Goal: Navigation & Orientation: Find specific page/section

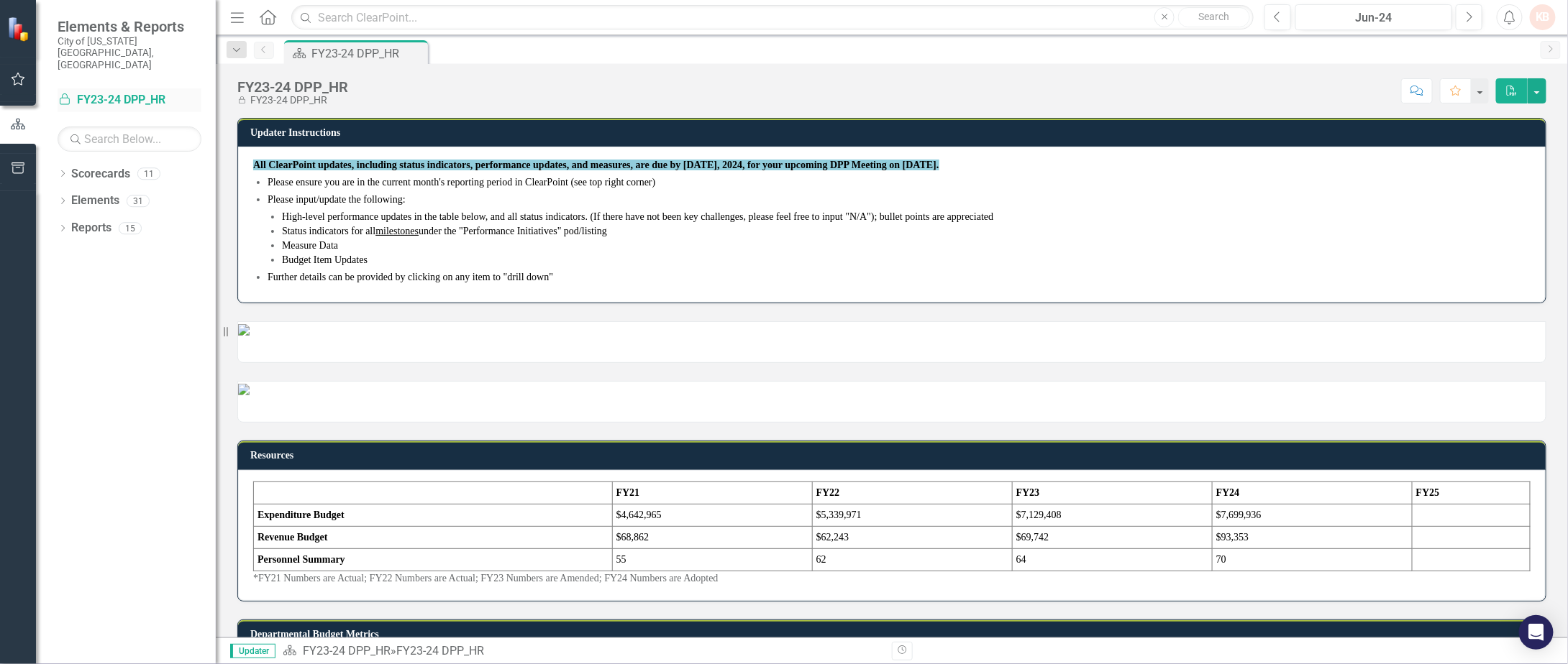
click at [118, 92] on link "Locked FY23-24 DPP_HR" at bounding box center [129, 100] width 144 height 17
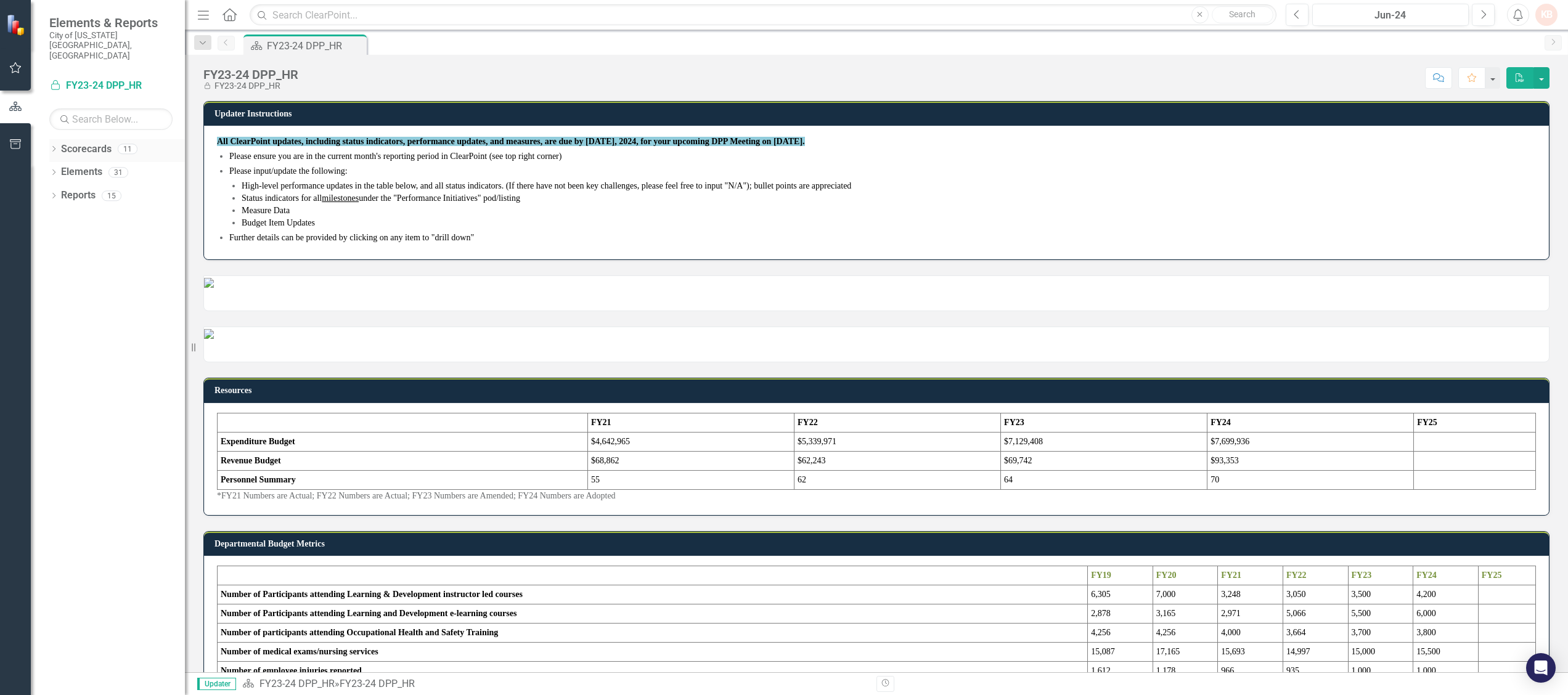
click at [49, 147] on icon "Dropdown" at bounding box center [53, 150] width 9 height 7
click at [67, 162] on div "Dropdown Budget Tracker" at bounding box center [120, 172] width 130 height 20
click at [75, 188] on link "Focused Action Plan" at bounding box center [126, 195] width 117 height 14
click at [59, 192] on icon "Dropdown" at bounding box center [59, 195] width 9 height 8
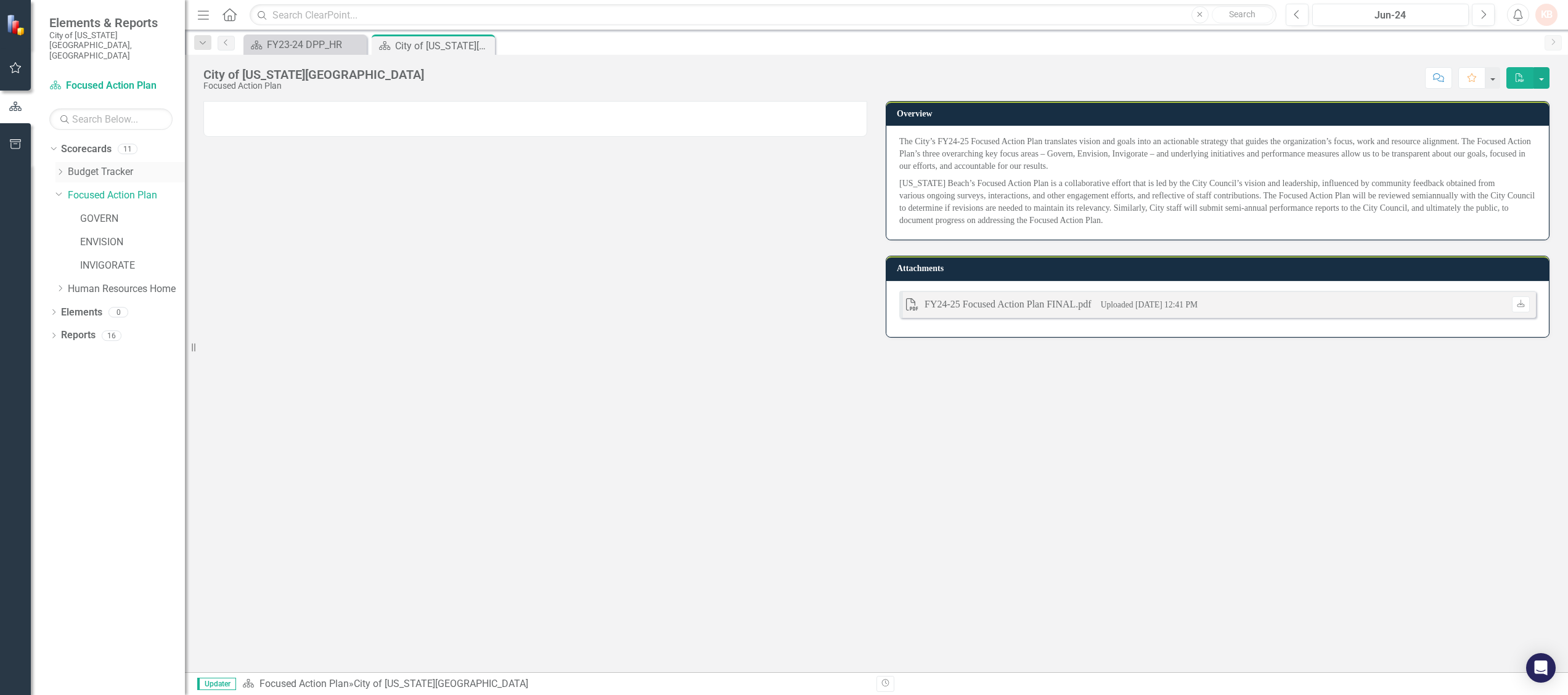
click at [63, 162] on div "Dropdown Budget Tracker" at bounding box center [120, 172] width 130 height 20
click at [65, 162] on div "Dropdown Budget Tracker" at bounding box center [120, 172] width 130 height 20
click at [62, 168] on icon "Dropdown" at bounding box center [59, 172] width 9 height 8
click at [130, 235] on link "FY26 Budget Items" at bounding box center [133, 242] width 105 height 14
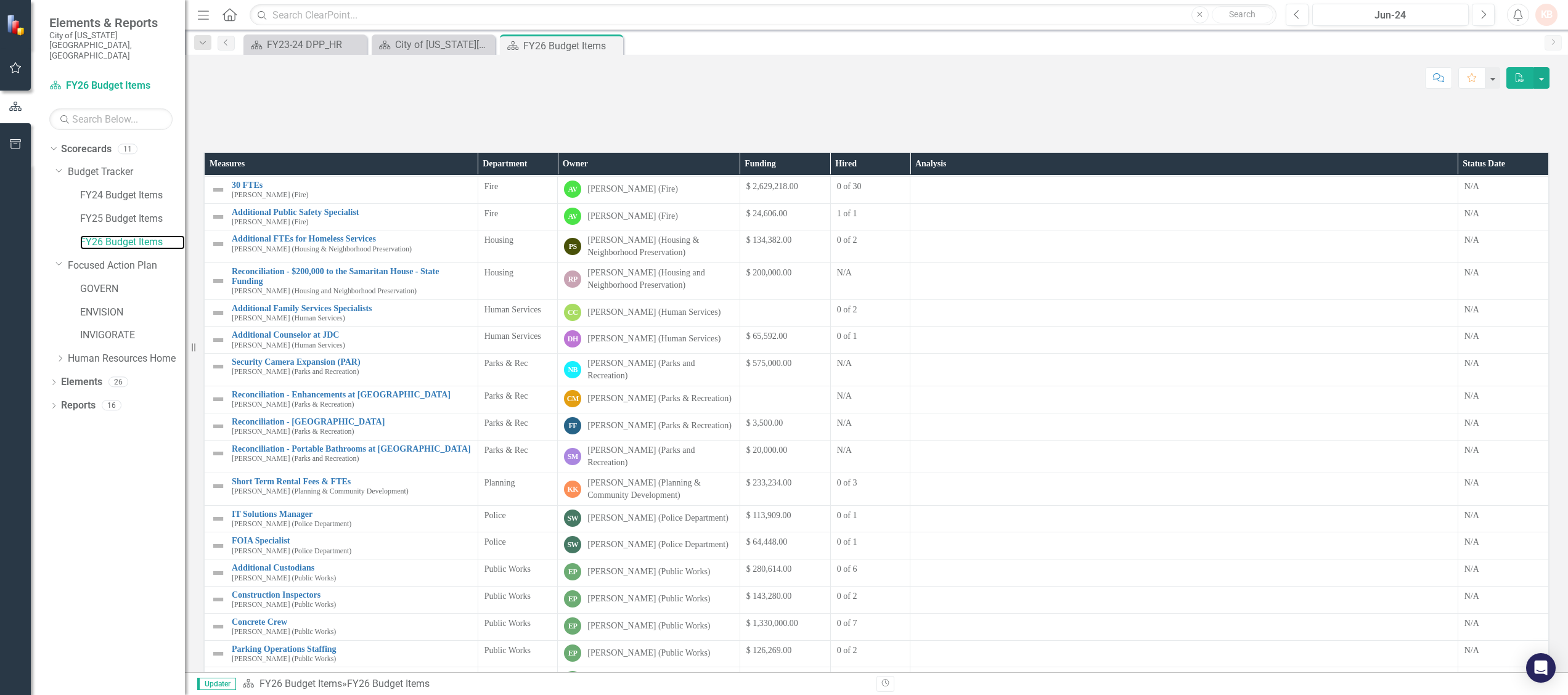
scroll to position [262, 0]
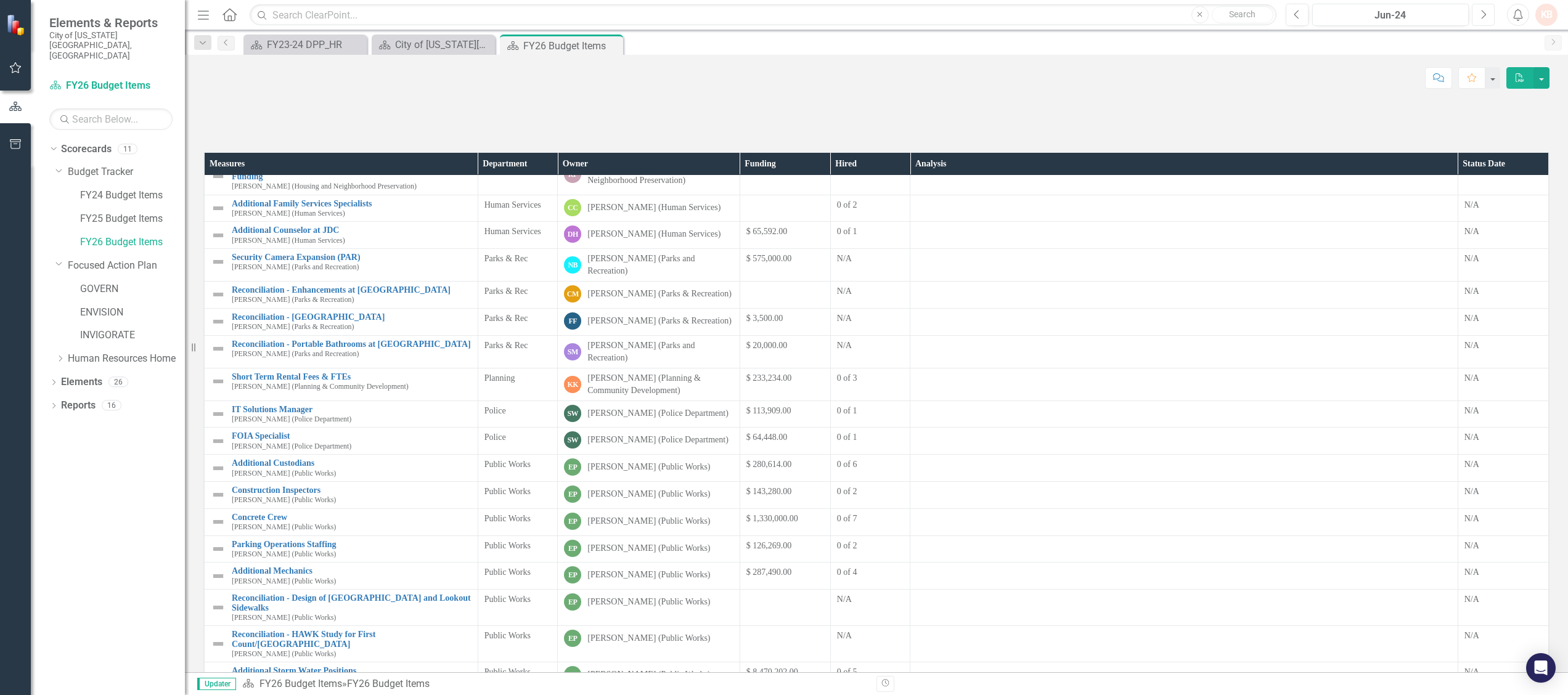
click at [1343, 16] on icon "Next" at bounding box center [1483, 14] width 7 height 11
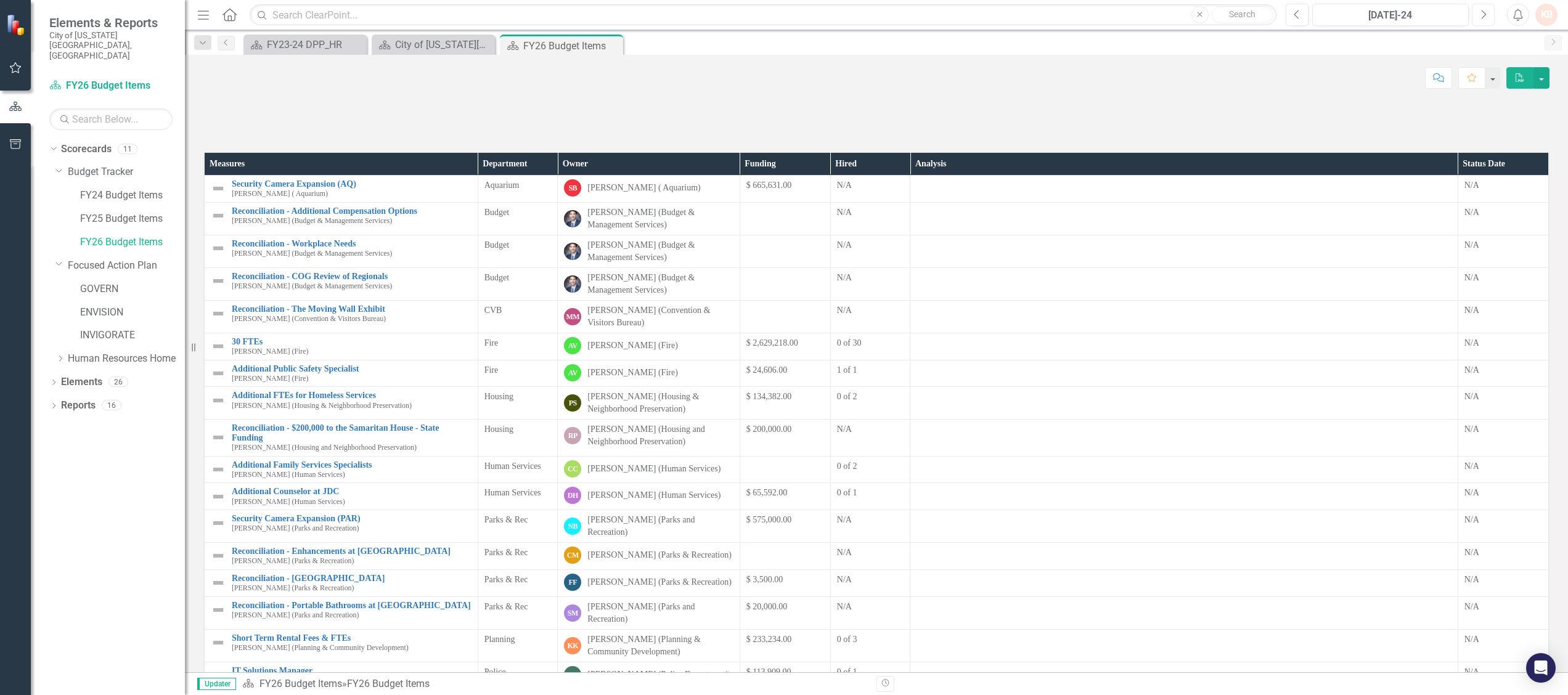
click at [1343, 16] on icon "Next" at bounding box center [1483, 14] width 7 height 11
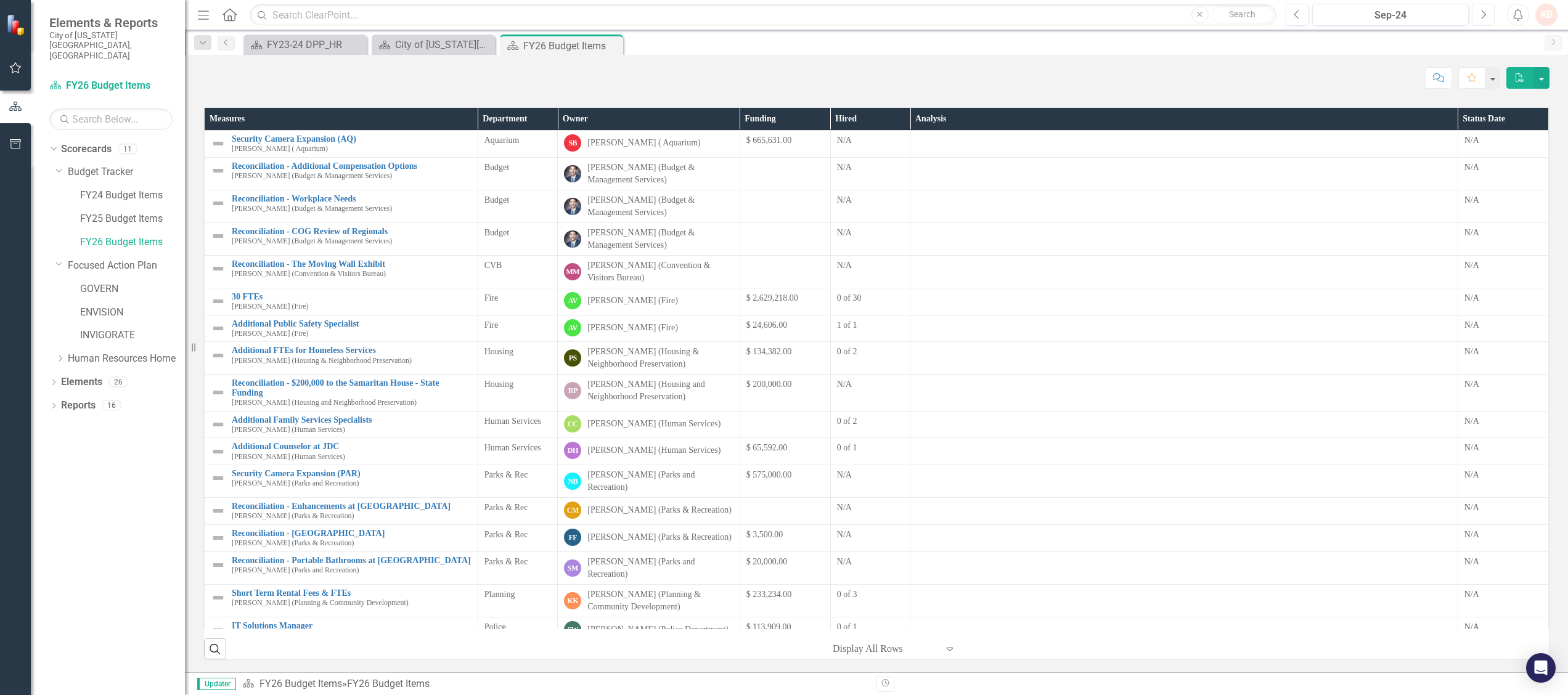
scroll to position [107, 0]
click at [113, 282] on link "GOVERN" at bounding box center [133, 289] width 105 height 14
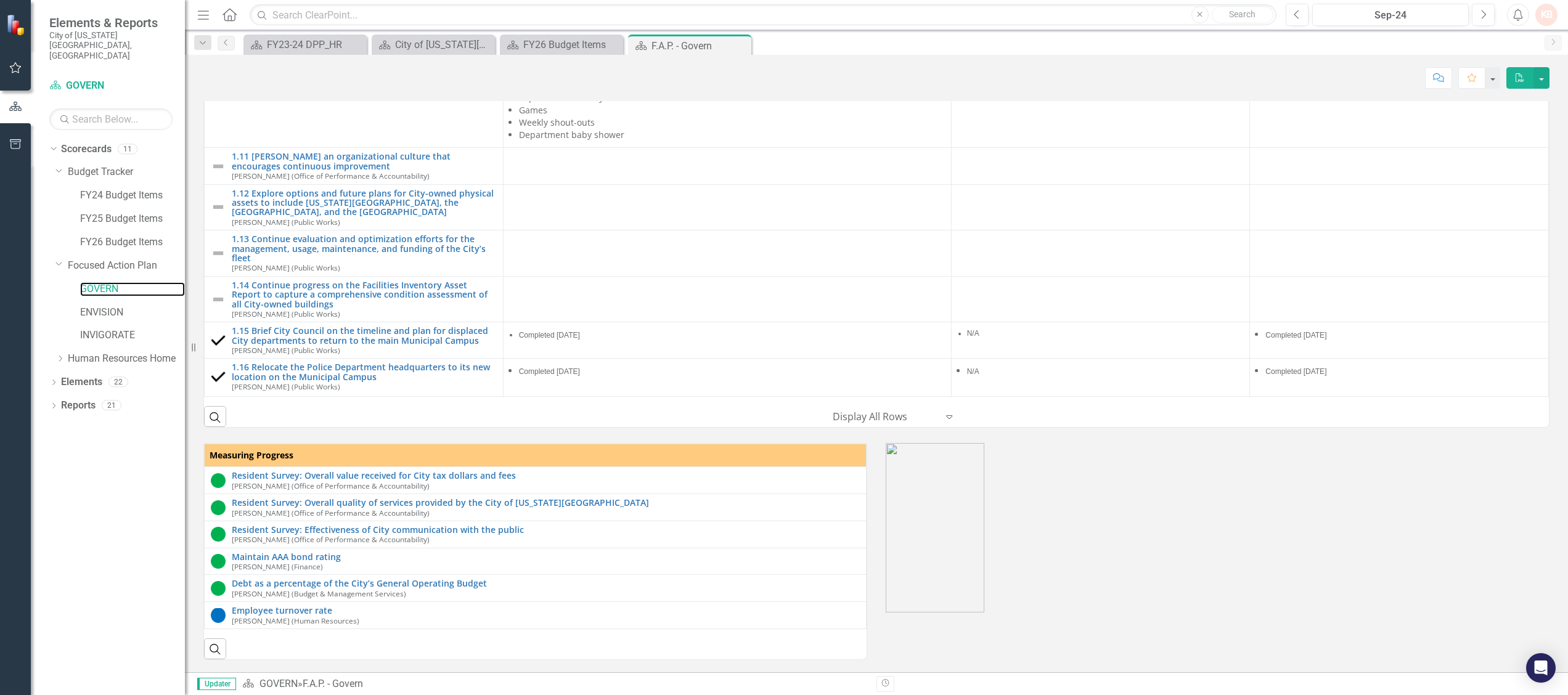
scroll to position [493, 0]
click at [58, 372] on div "Dropdown Elements 22" at bounding box center [117, 384] width 135 height 23
click at [55, 372] on div "Dropdown Elements 22" at bounding box center [117, 384] width 135 height 23
click at [55, 404] on icon "Dropdown" at bounding box center [53, 407] width 9 height 7
click at [99, 306] on link "ENVISION" at bounding box center [133, 313] width 105 height 14
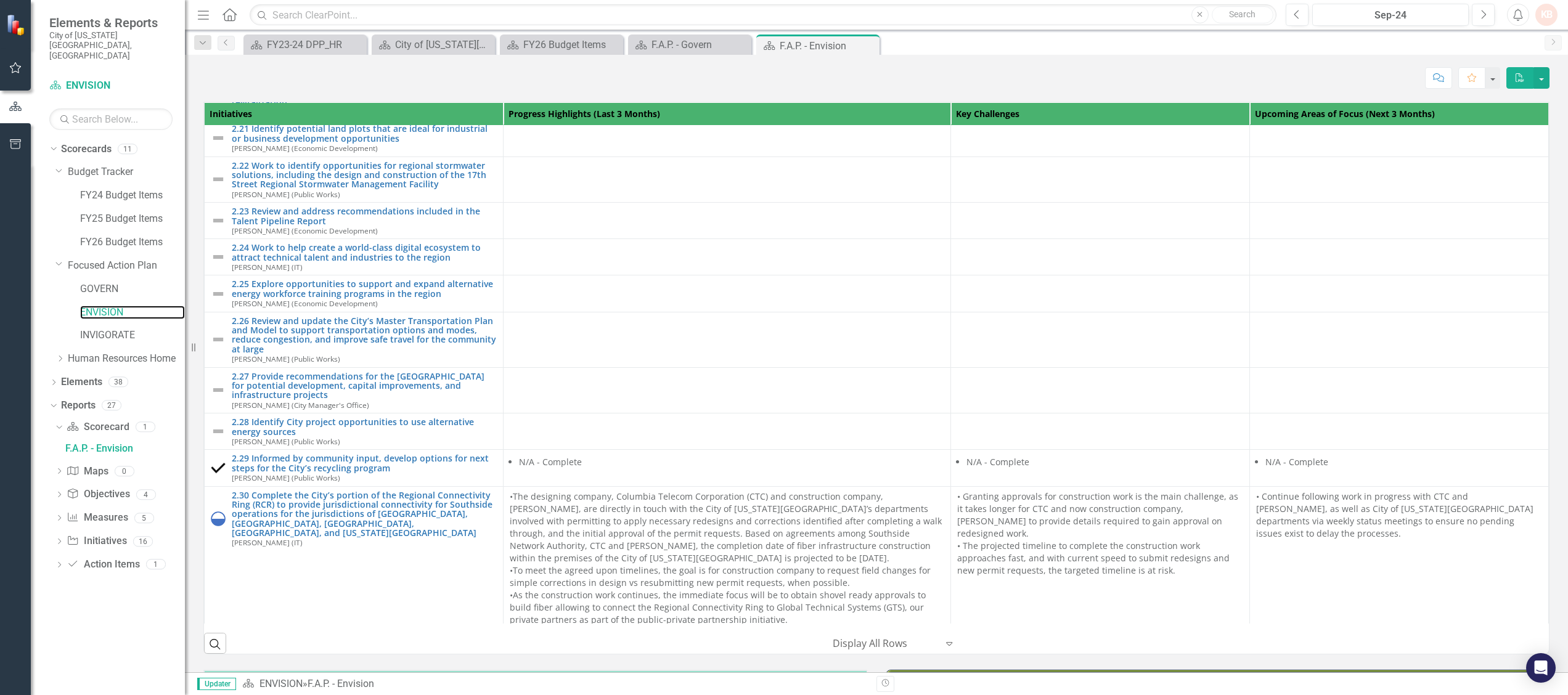
scroll to position [370, 0]
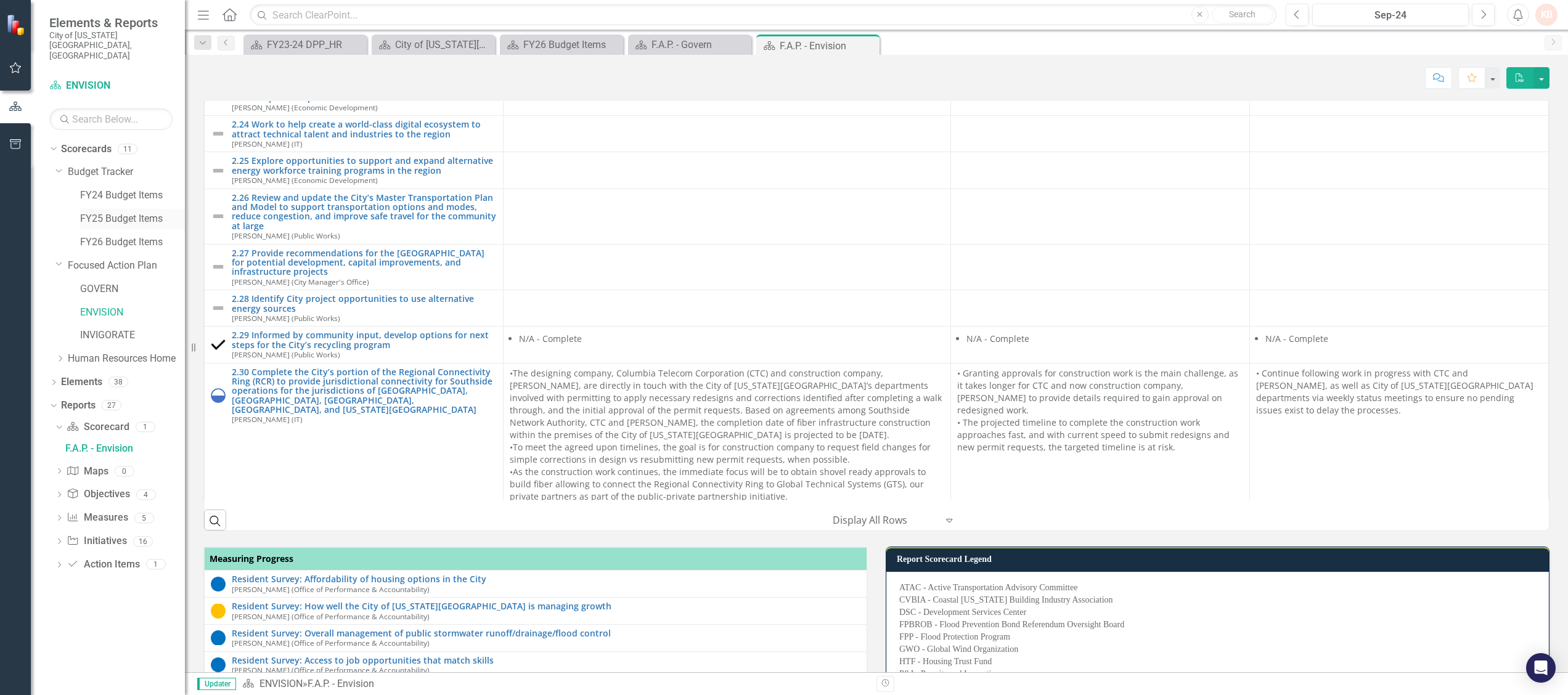
click at [96, 212] on link "FY25 Budget Items" at bounding box center [133, 219] width 105 height 14
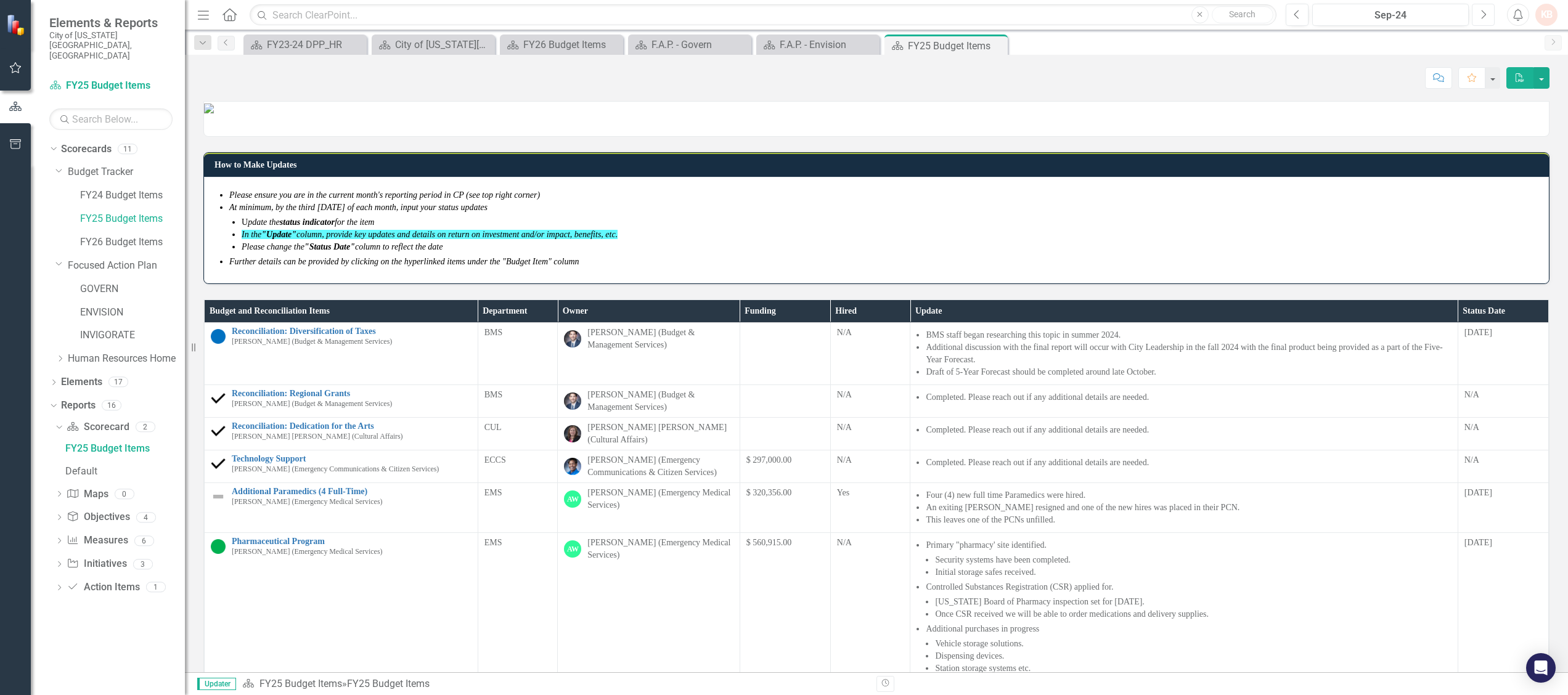
click at [1343, 11] on icon "Next" at bounding box center [1483, 14] width 7 height 11
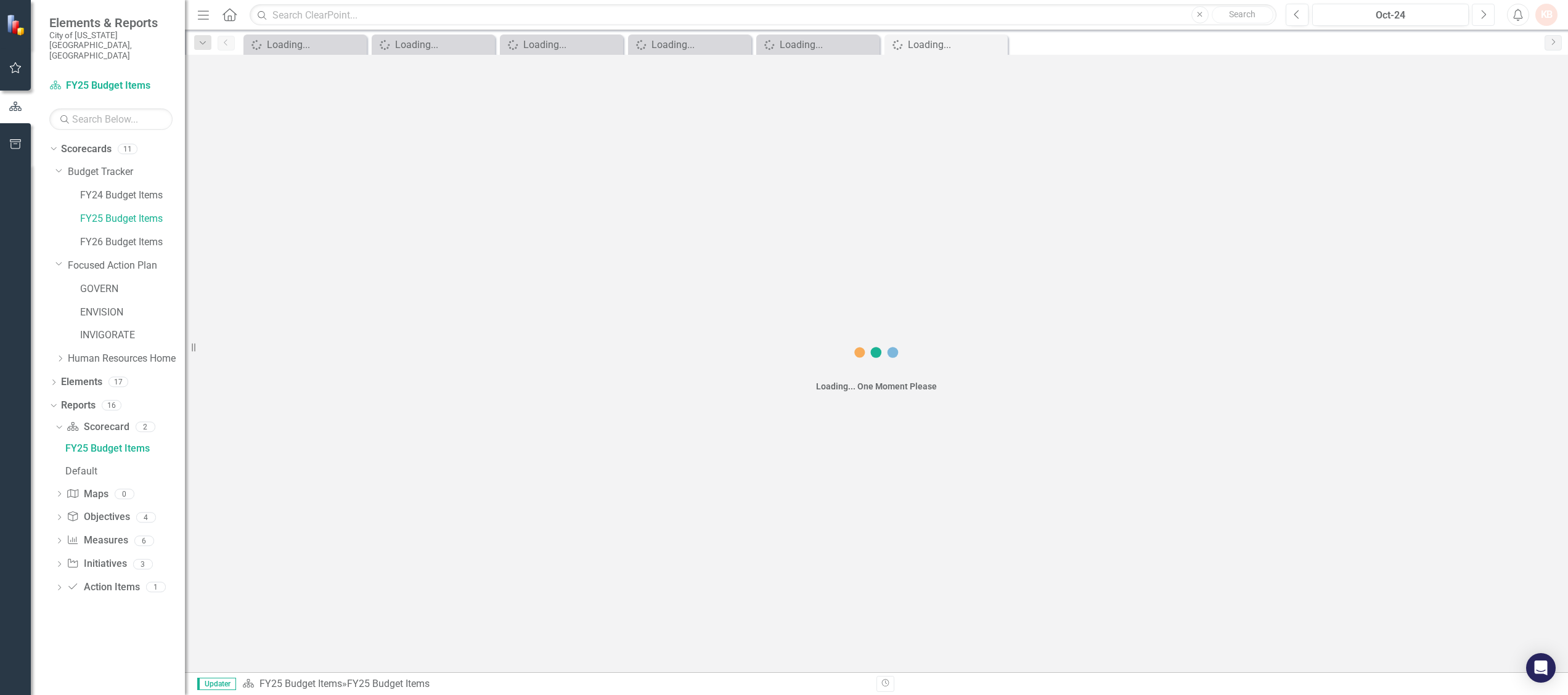
click at [1343, 11] on icon "Next" at bounding box center [1483, 14] width 7 height 11
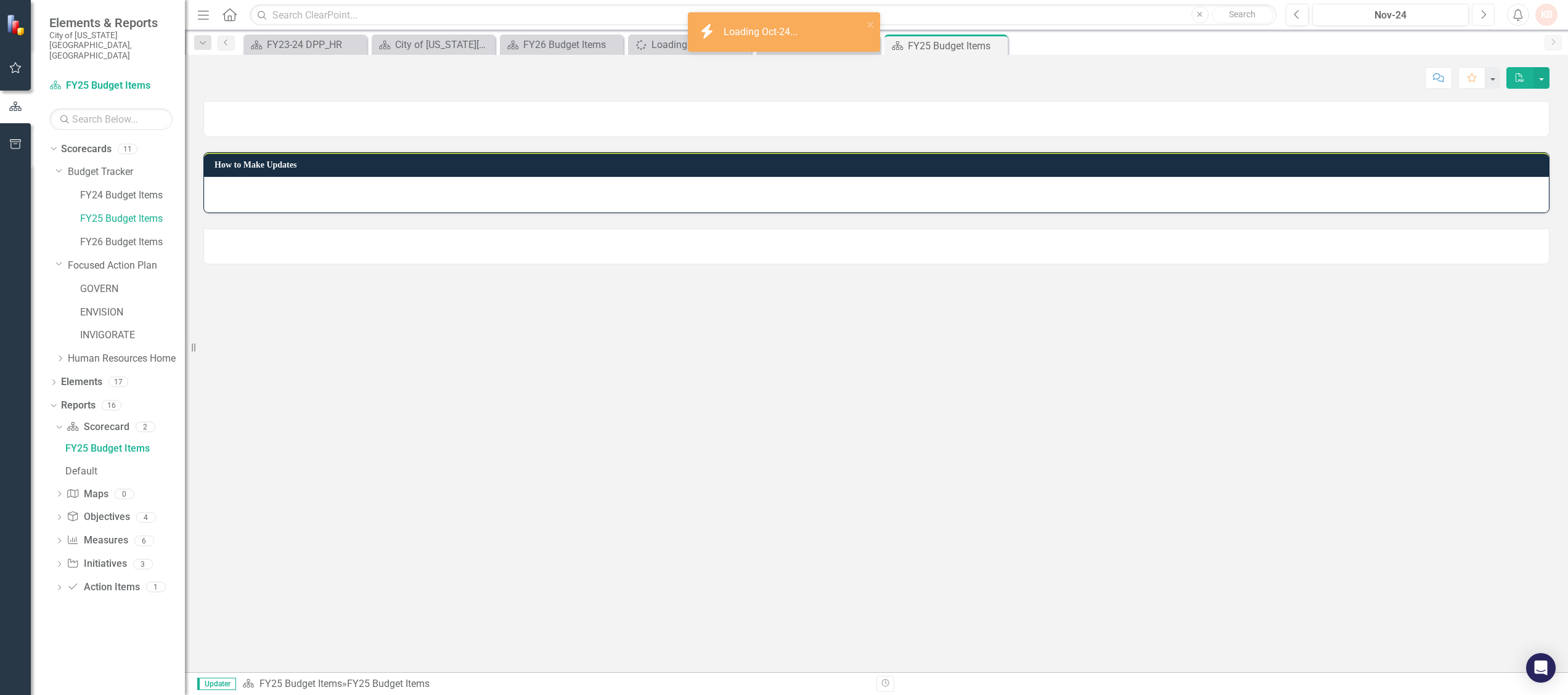
click at [1343, 11] on icon "Next" at bounding box center [1483, 14] width 7 height 11
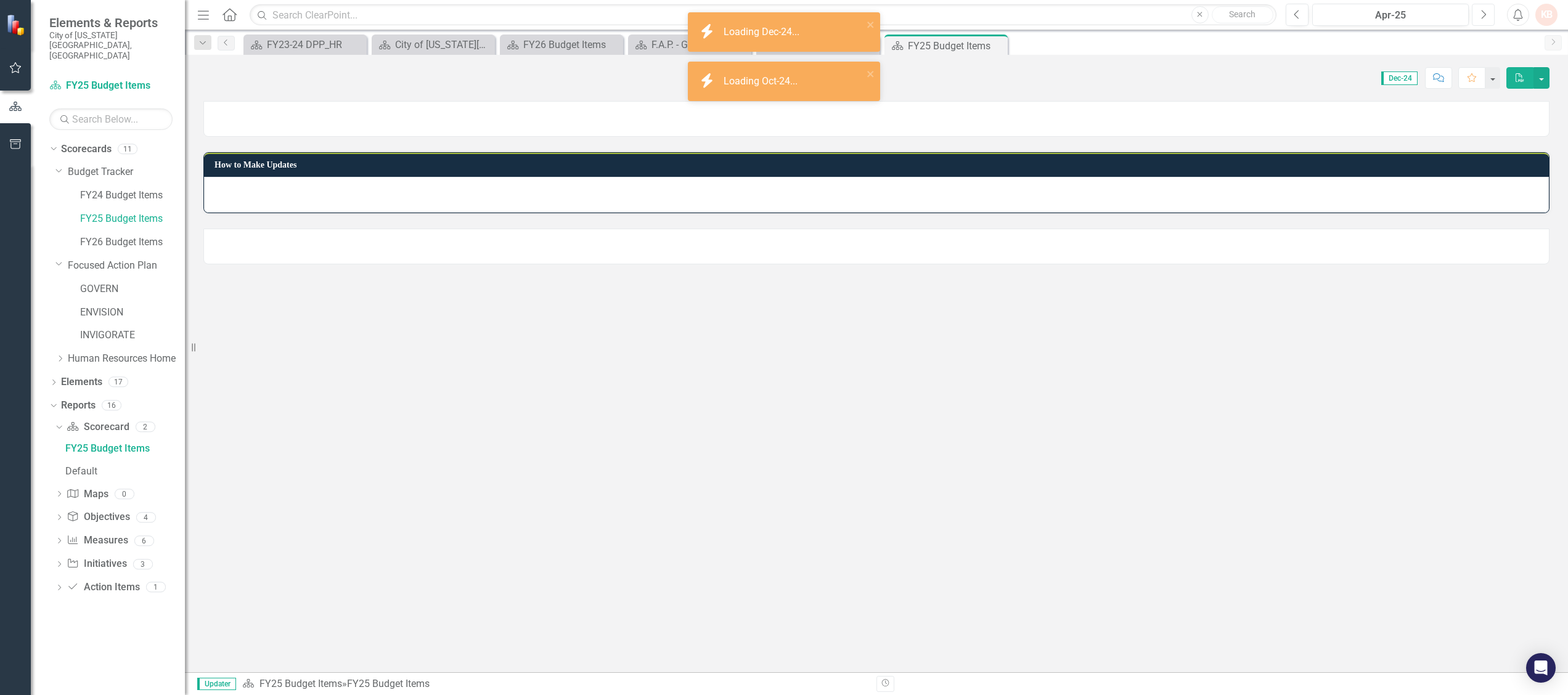
click at [1343, 11] on icon "Next" at bounding box center [1483, 14] width 7 height 11
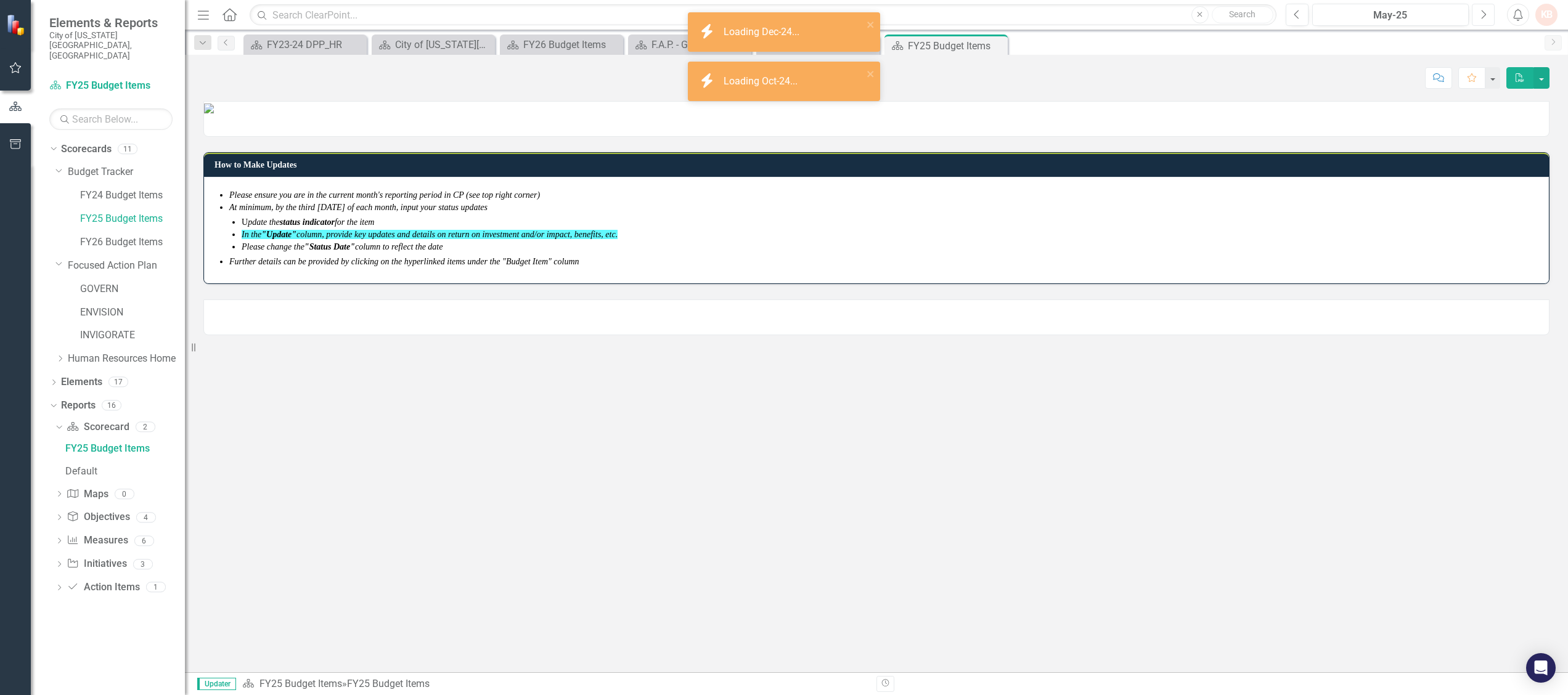
click at [1343, 11] on icon "Next" at bounding box center [1483, 14] width 7 height 11
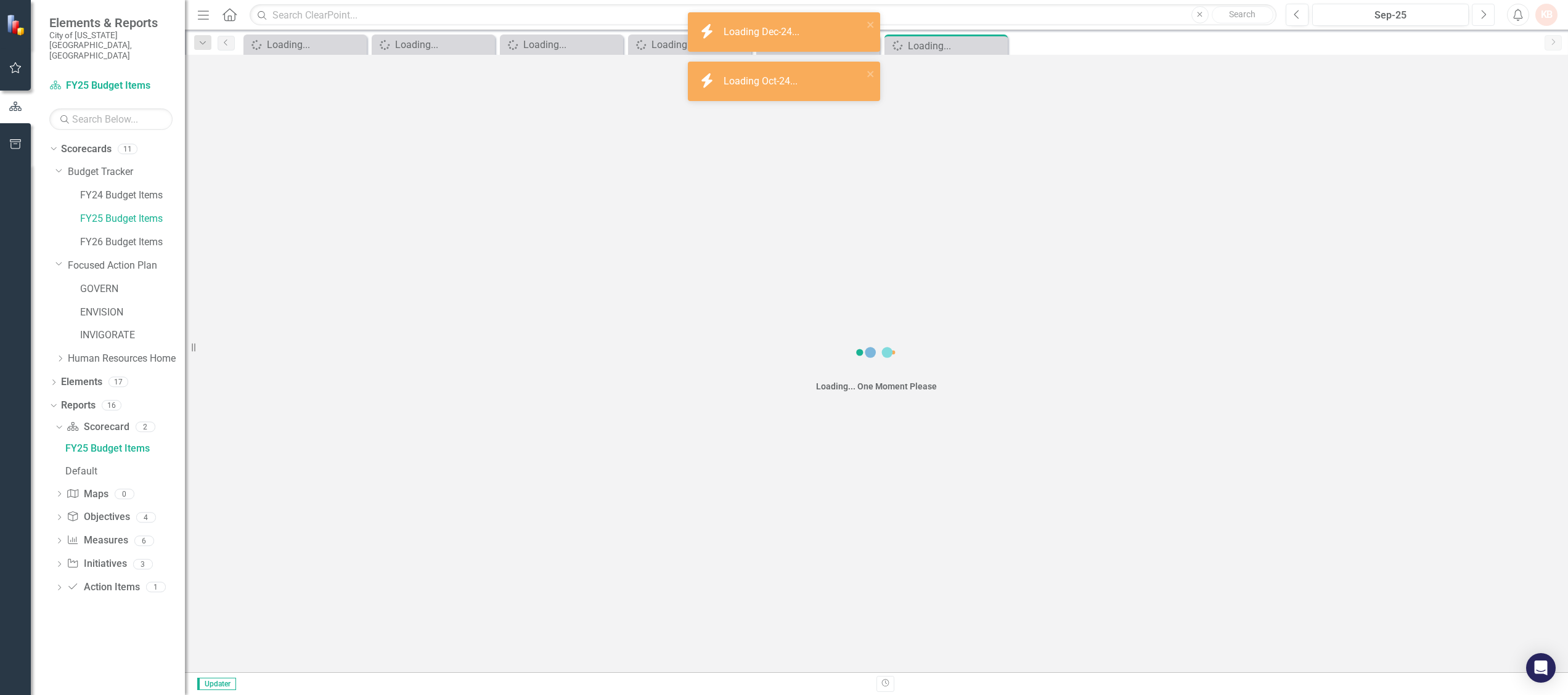
click at [1343, 11] on icon "Next" at bounding box center [1483, 14] width 7 height 11
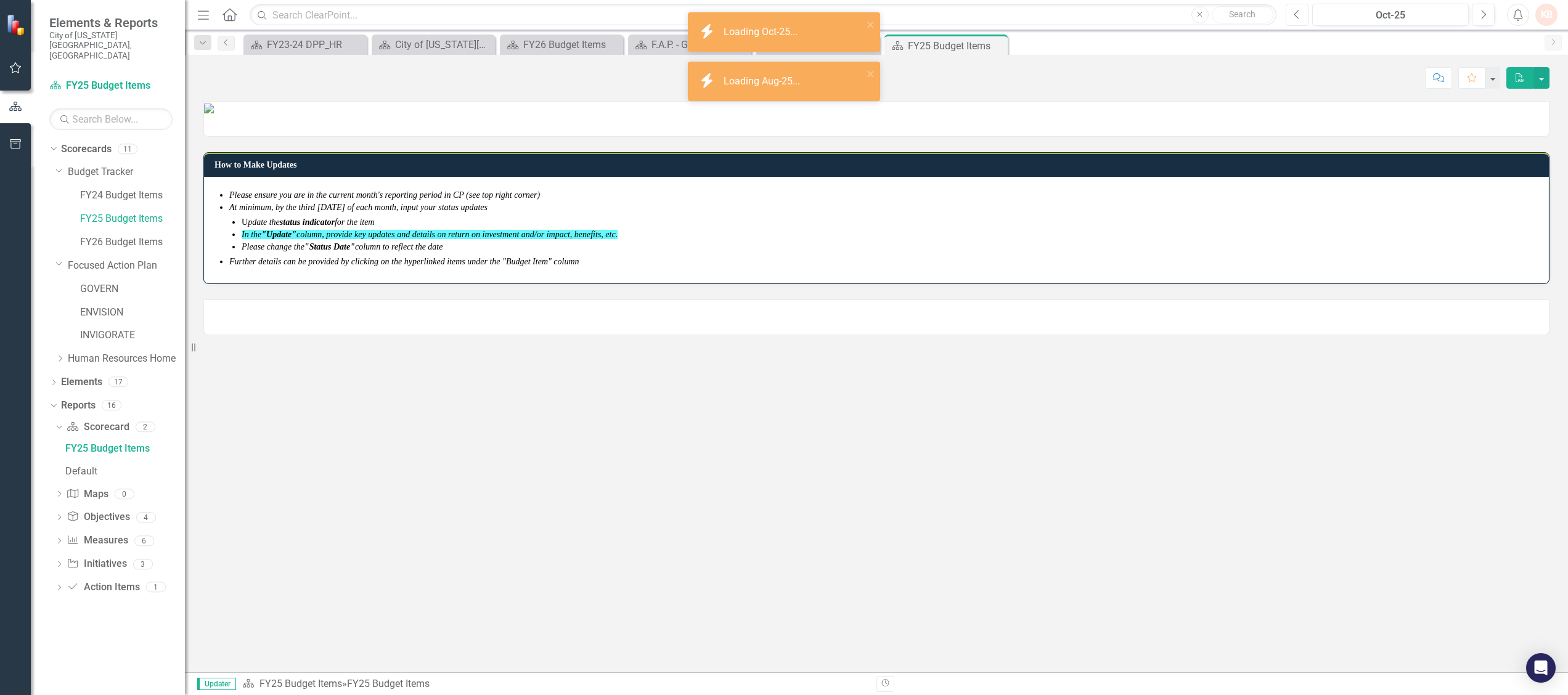
click at [1290, 16] on button "Previous" at bounding box center [1297, 14] width 23 height 22
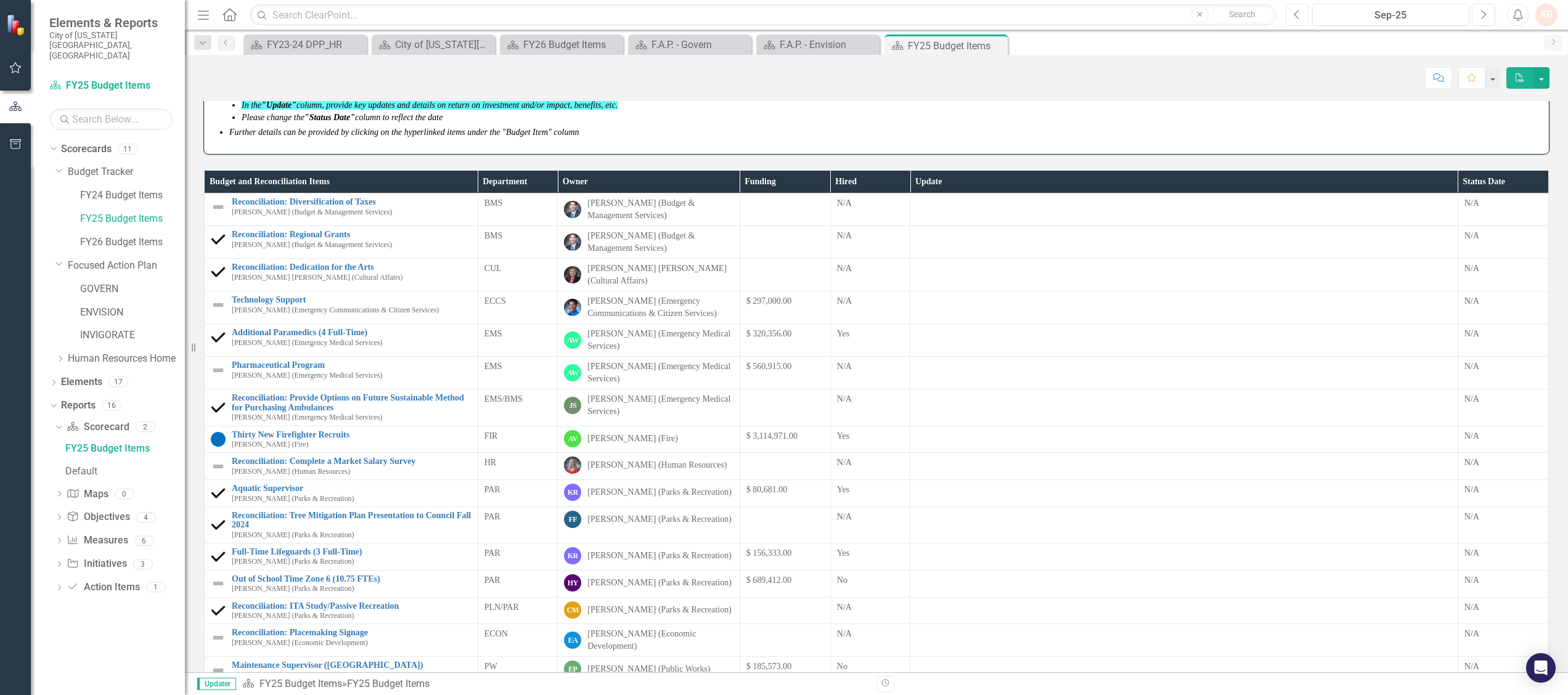
scroll to position [246, 0]
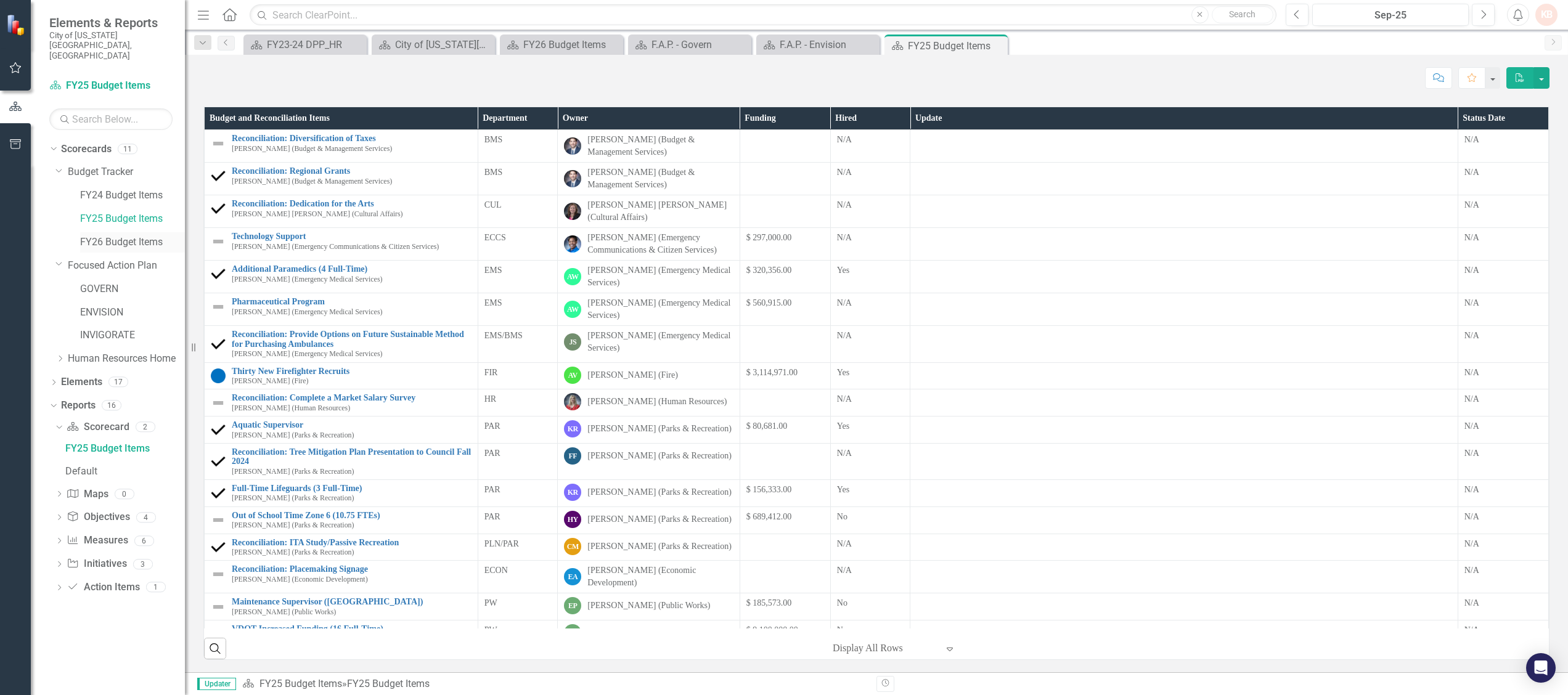
click at [106, 235] on link "FY26 Budget Items" at bounding box center [133, 242] width 105 height 14
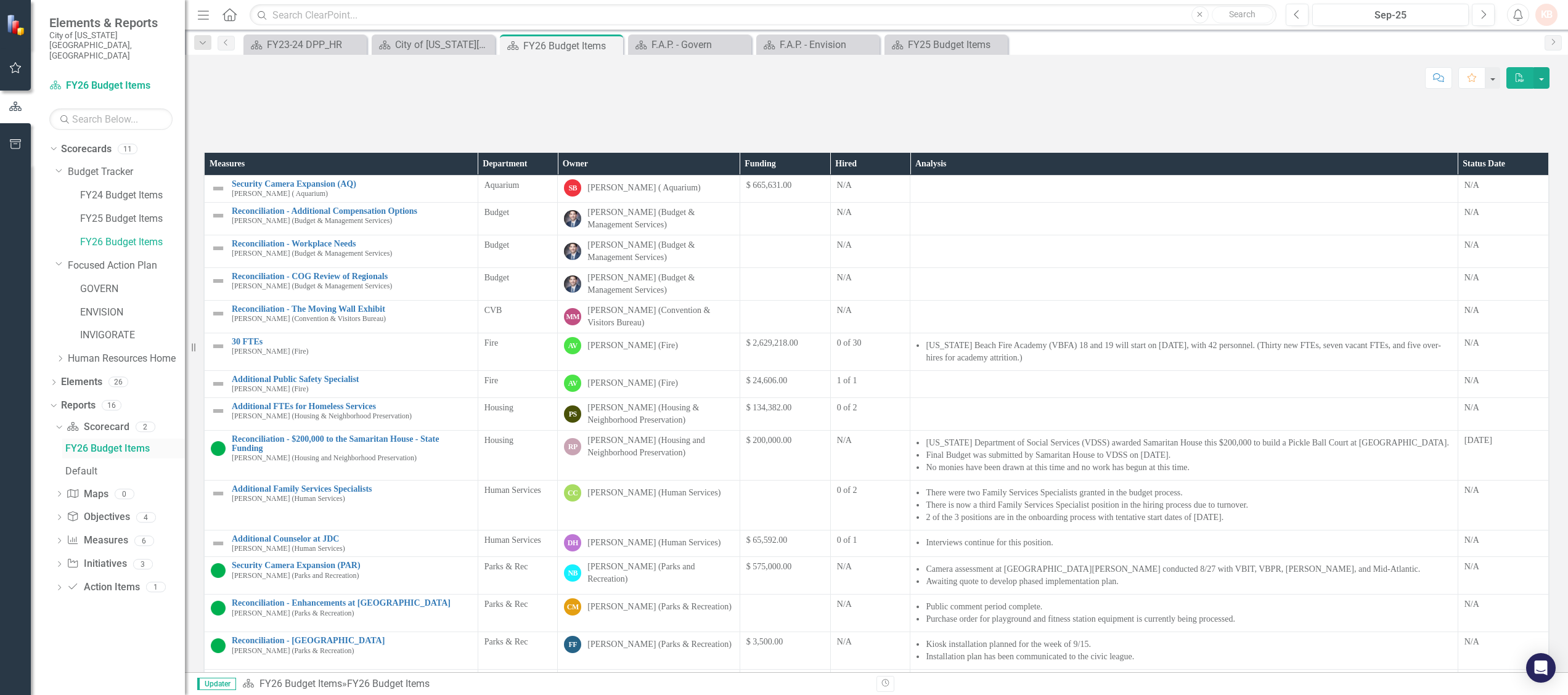
click at [106, 443] on div "FY26 Budget Items" at bounding box center [125, 449] width 119 height 11
click at [57, 422] on icon "Dropdown" at bounding box center [58, 427] width 7 height 9
click at [57, 424] on icon "Dropdown" at bounding box center [59, 428] width 9 height 7
click at [61, 355] on icon "Dropdown" at bounding box center [59, 358] width 9 height 8
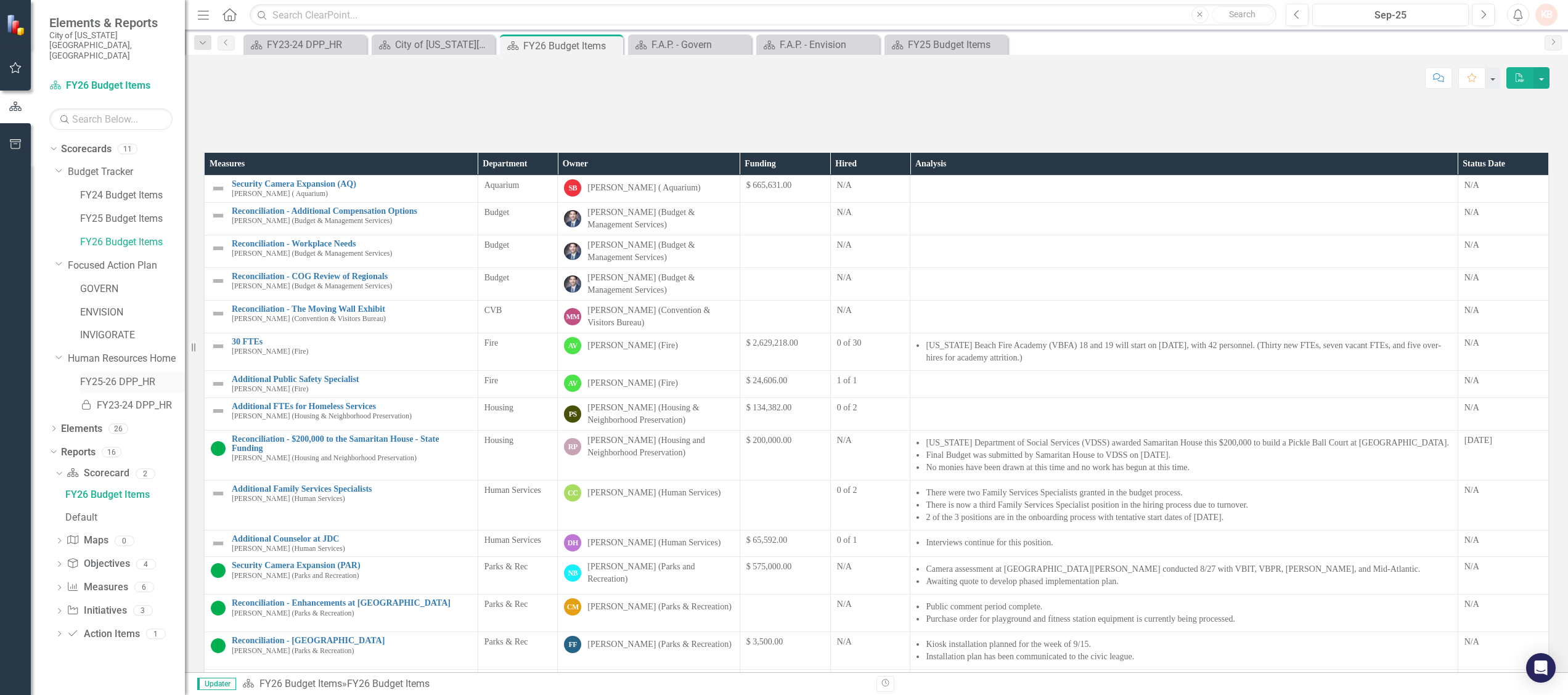
click at [122, 375] on link "FY25-26 DPP_HR" at bounding box center [133, 382] width 105 height 14
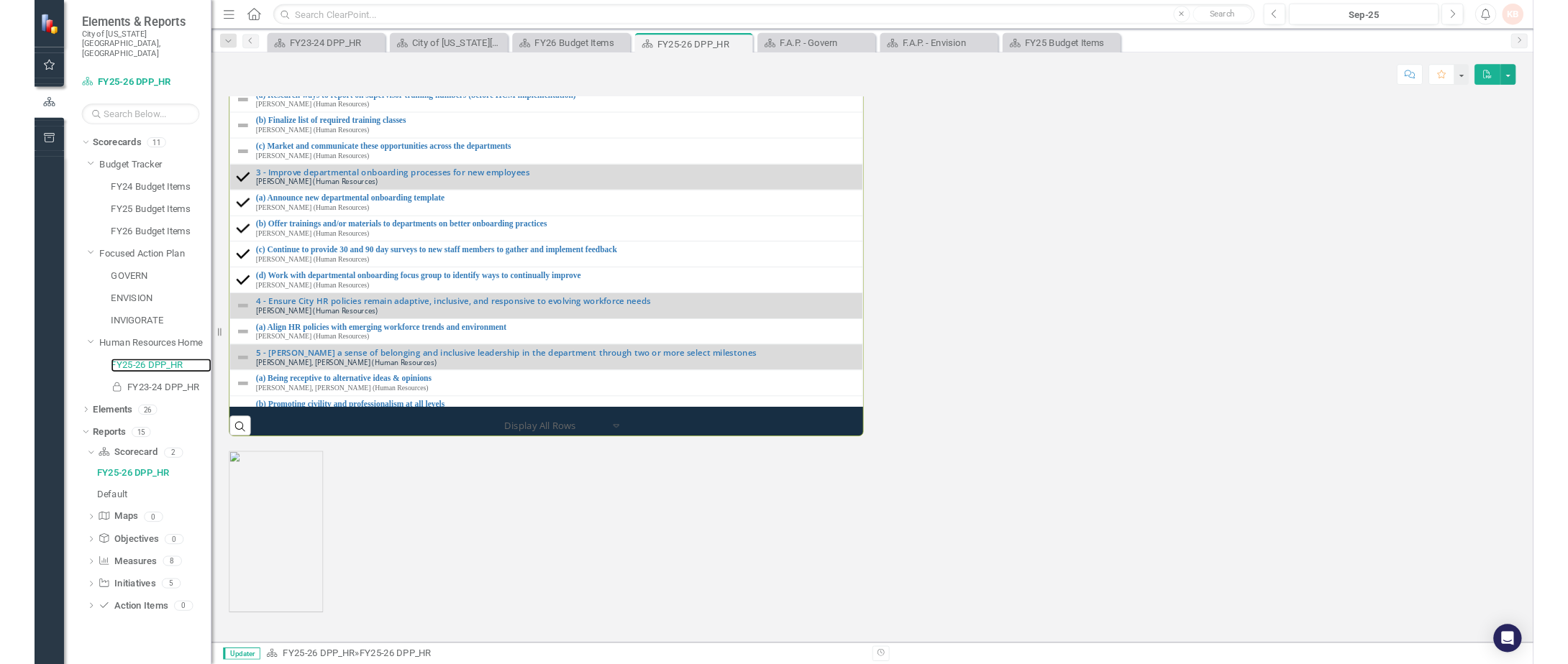
scroll to position [1662, 0]
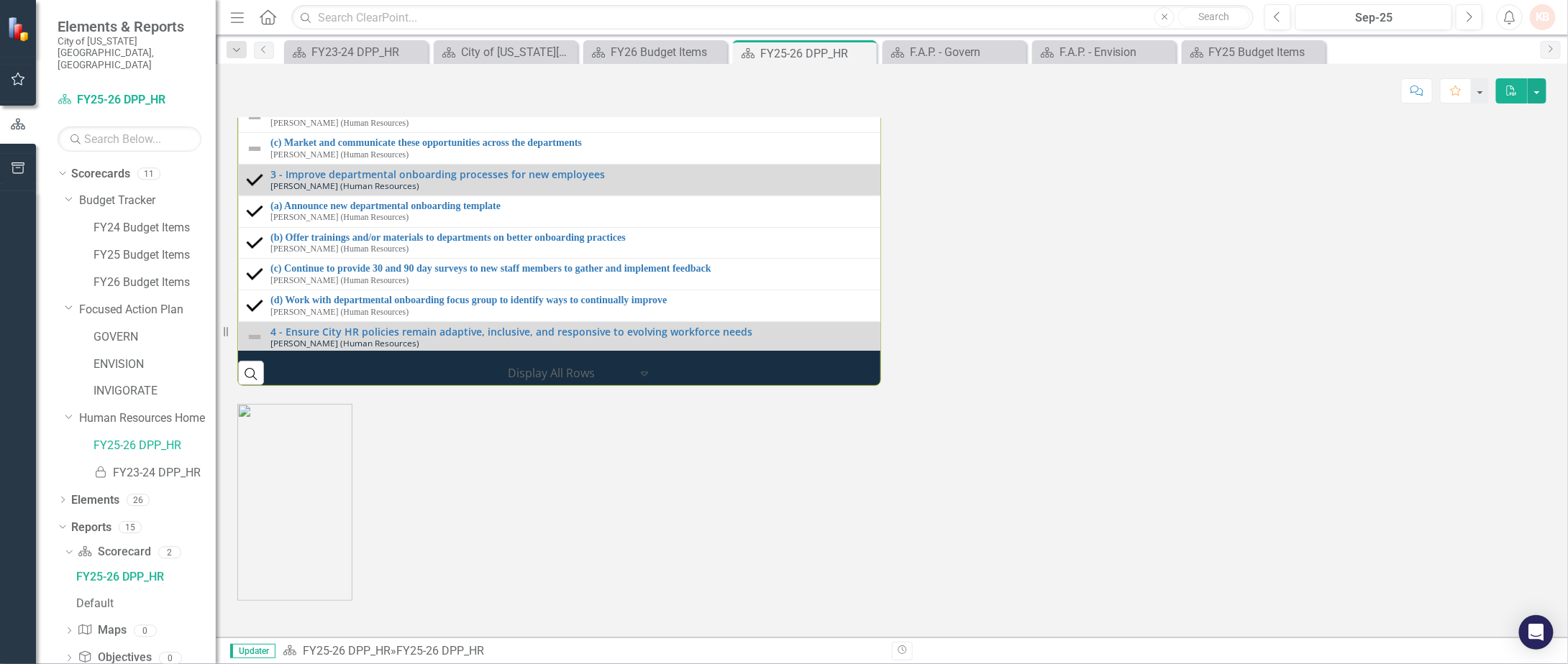
click at [1231, 386] on div "Performance Initiatives 1 - Implement the new Human Capital Management (HCM) Sy…" at bounding box center [892, 109] width 1330 height 553
